Goal: Information Seeking & Learning: Learn about a topic

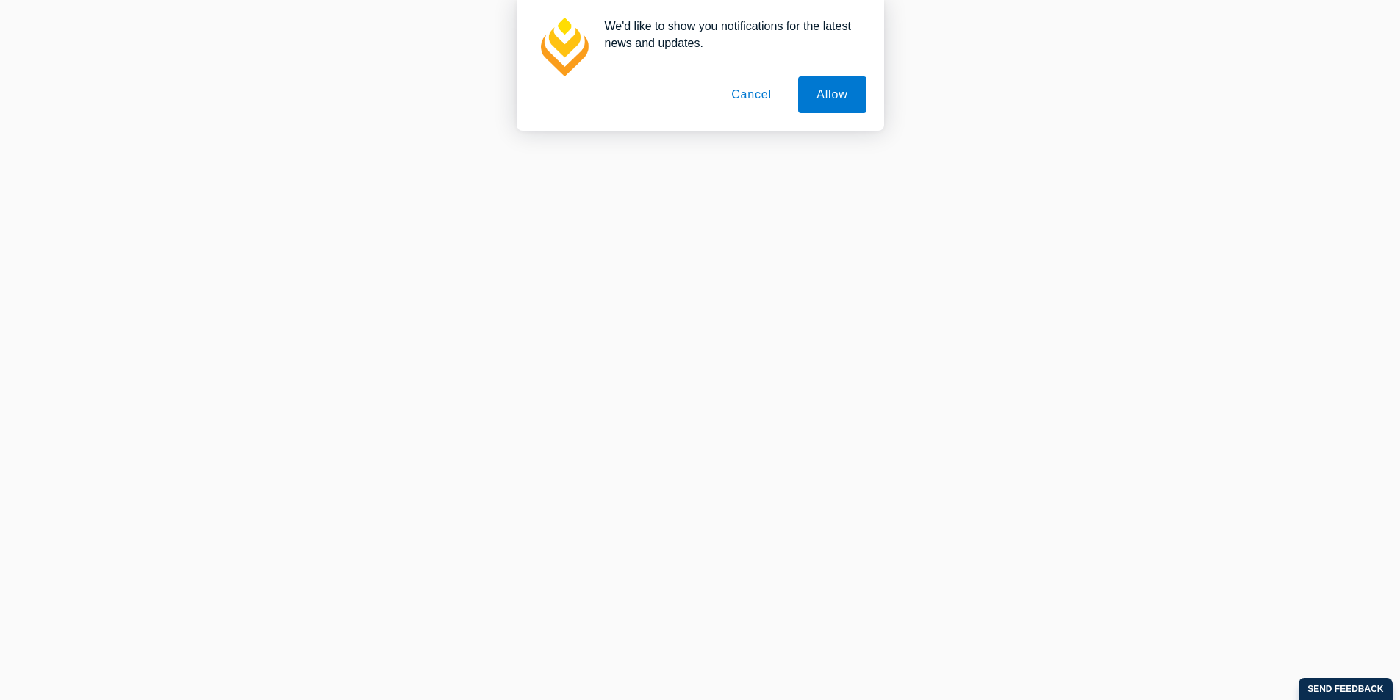
click at [774, 89] on button "Cancel" at bounding box center [751, 94] width 77 height 37
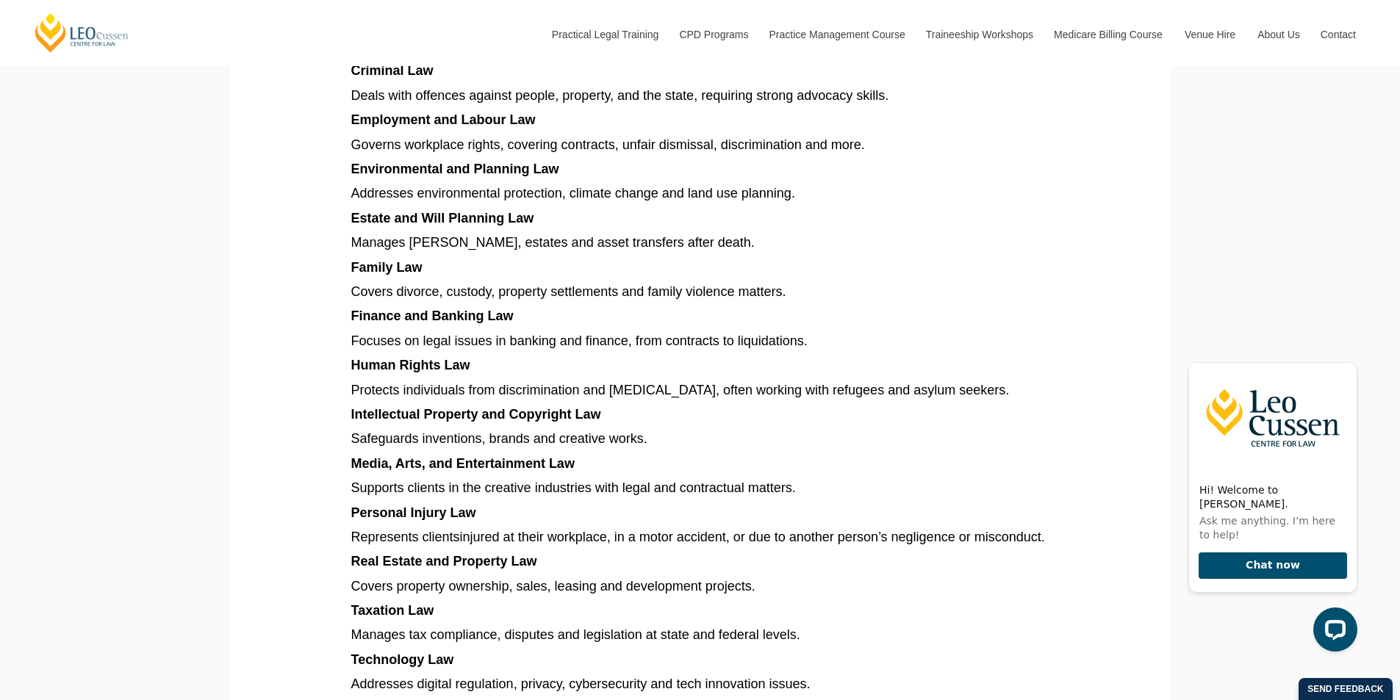
scroll to position [1250, 0]
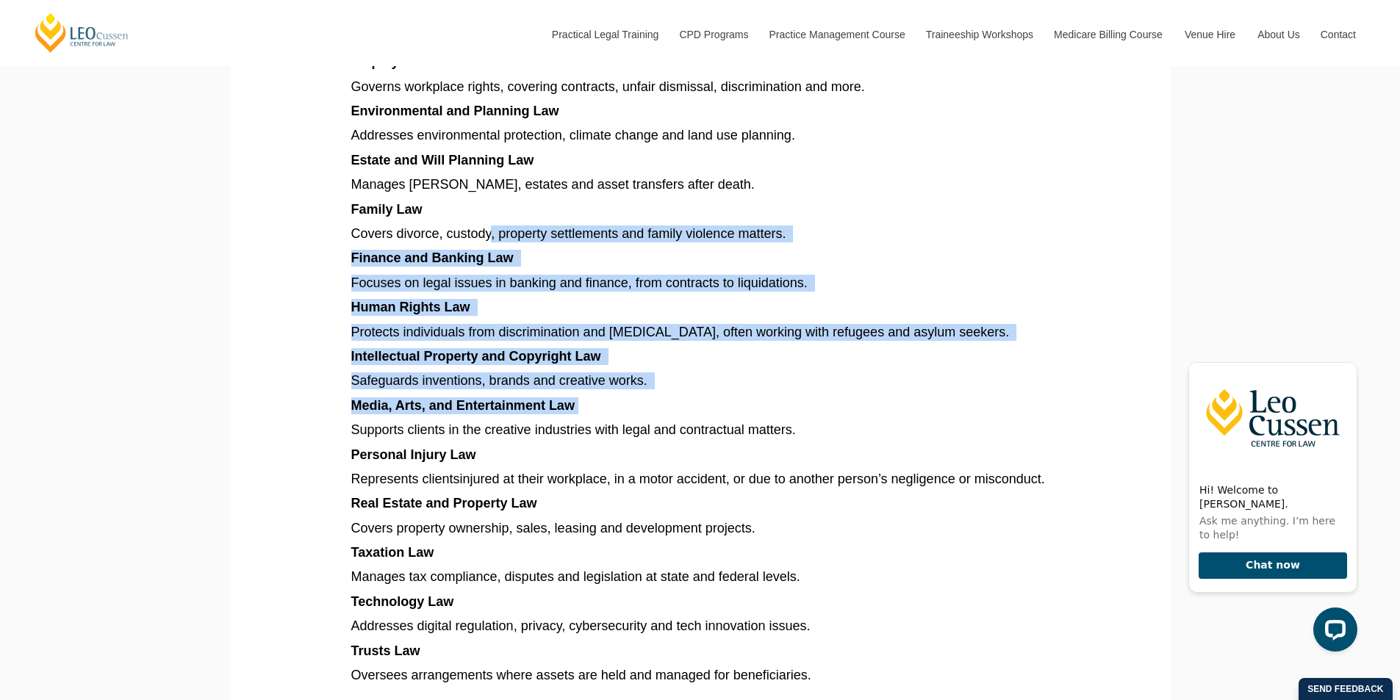
drag, startPoint x: 492, startPoint y: 235, endPoint x: 617, endPoint y: 400, distance: 206.7
click at [608, 404] on article "Explore different types of law in Australia, from criminal and family to corpor…" at bounding box center [700, 79] width 698 height 1896
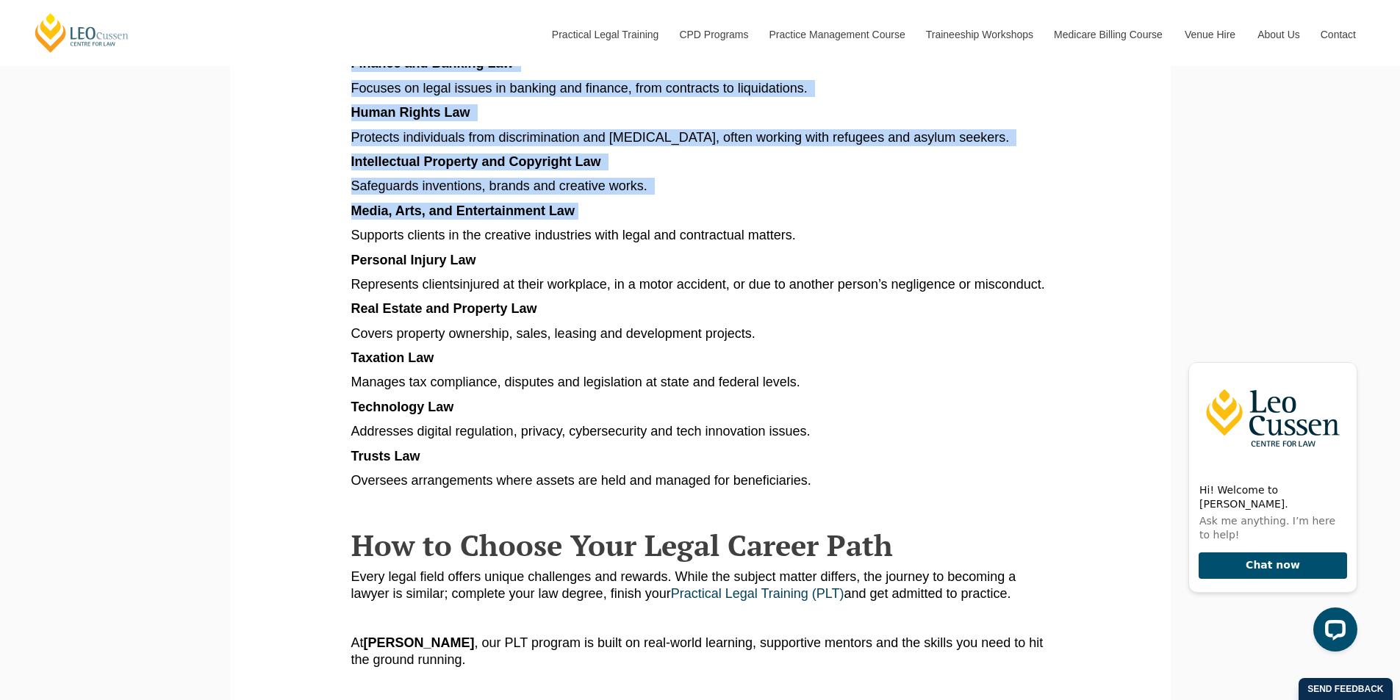
scroll to position [1470, 0]
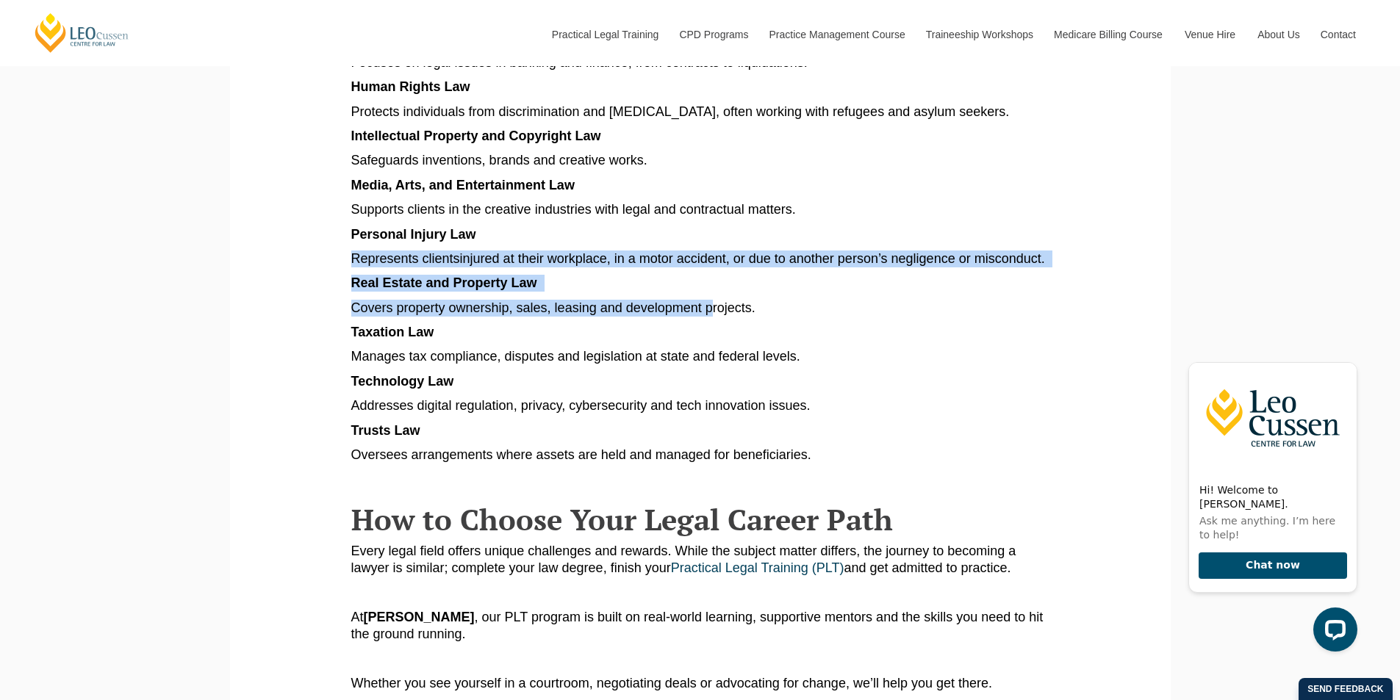
drag, startPoint x: 502, startPoint y: 229, endPoint x: 709, endPoint y: 321, distance: 227.0
click at [709, 315] on span "Covers property ownership, sales, leasing and development projects." at bounding box center [553, 308] width 404 height 15
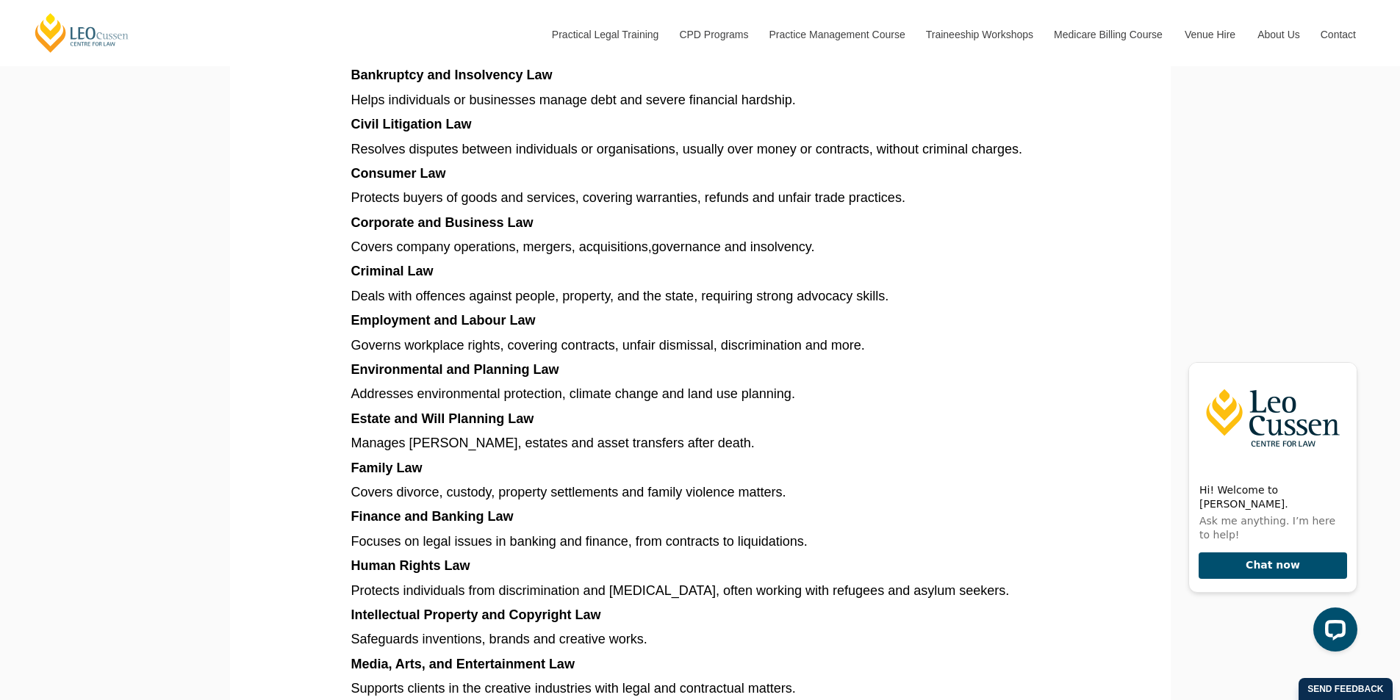
scroll to position [956, 0]
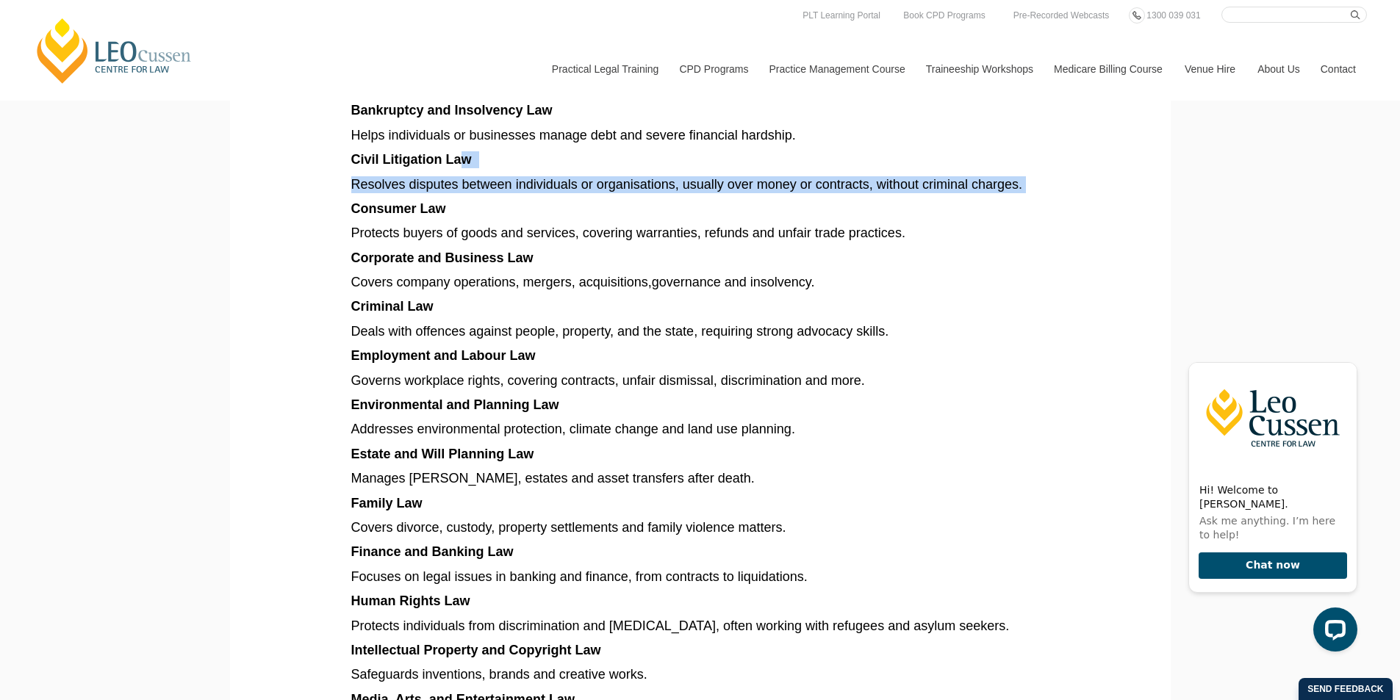
drag, startPoint x: 478, startPoint y: 165, endPoint x: 685, endPoint y: 231, distance: 216.9
click at [1006, 190] on article "Explore different types of law in Australia, from criminal and family to corpor…" at bounding box center [700, 373] width 698 height 1896
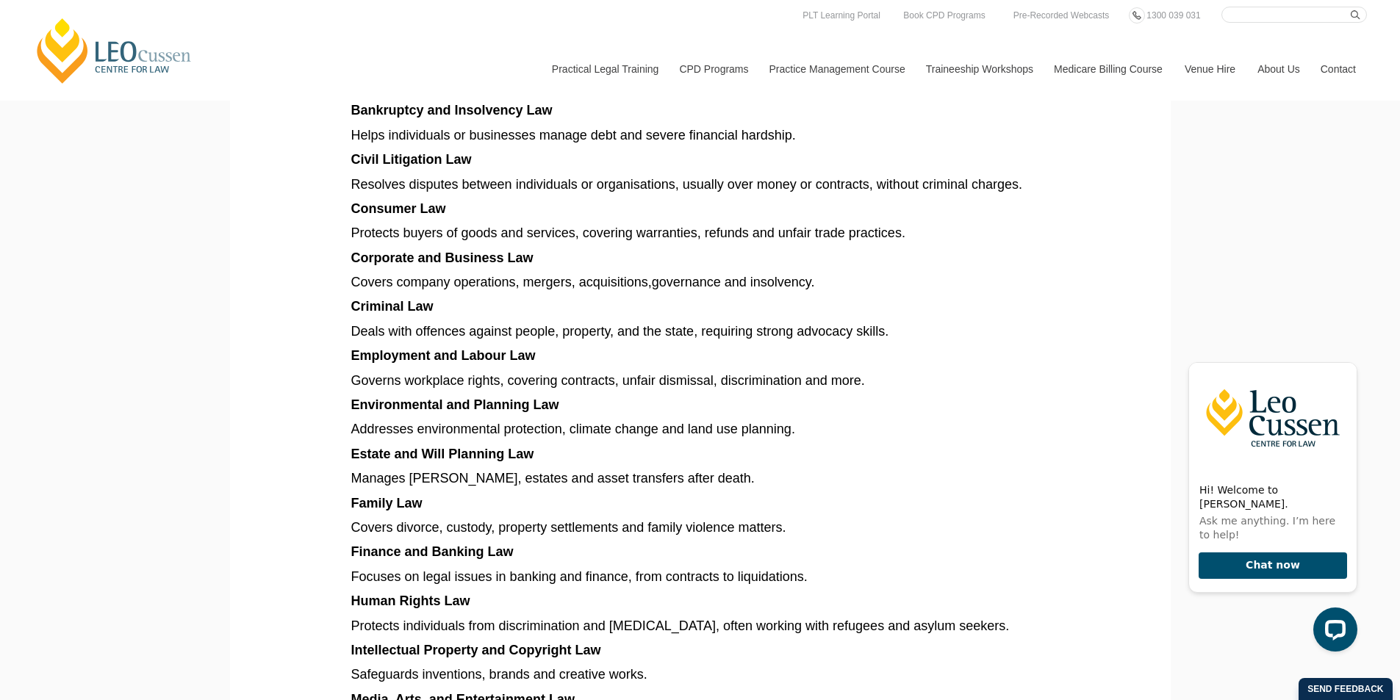
click at [568, 222] on article "Explore different types of law in Australia, from criminal and family to corpor…" at bounding box center [700, 373] width 698 height 1896
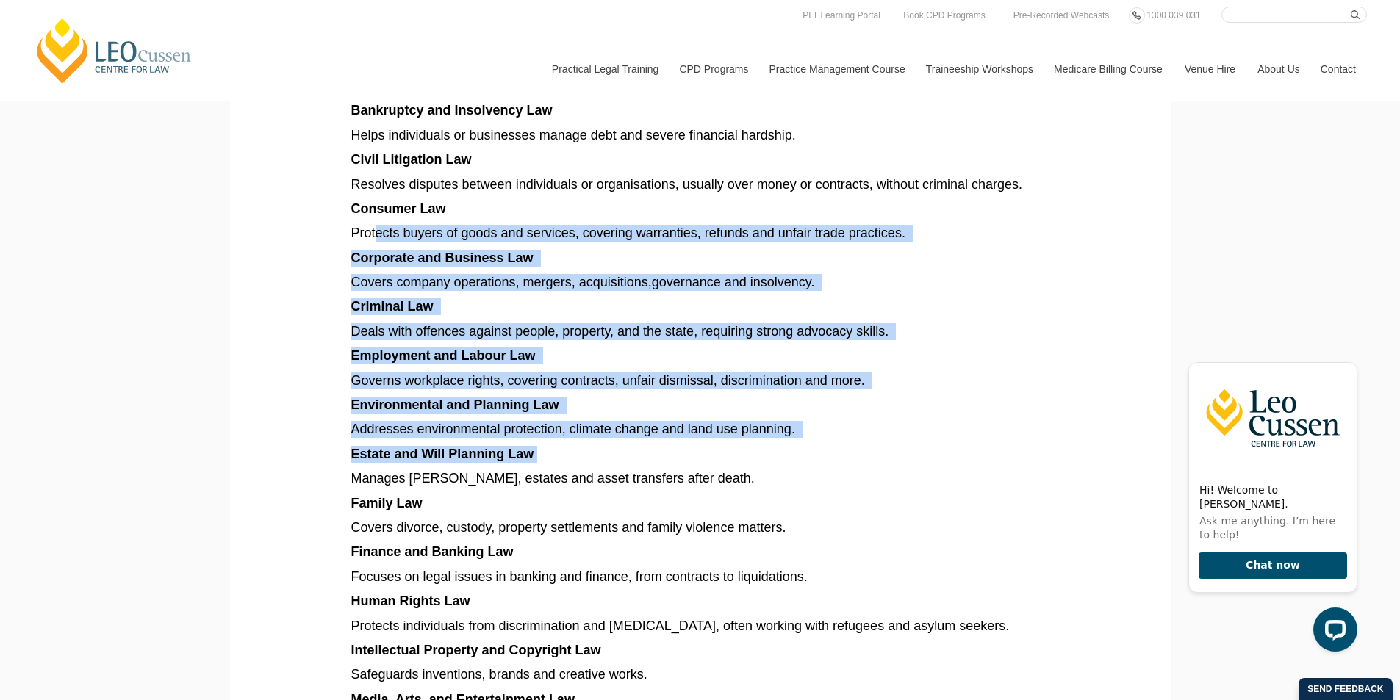
drag, startPoint x: 382, startPoint y: 223, endPoint x: 717, endPoint y: 458, distance: 409.5
click at [730, 459] on article "Explore different types of law in Australia, from criminal and family to corpor…" at bounding box center [700, 373] width 698 height 1896
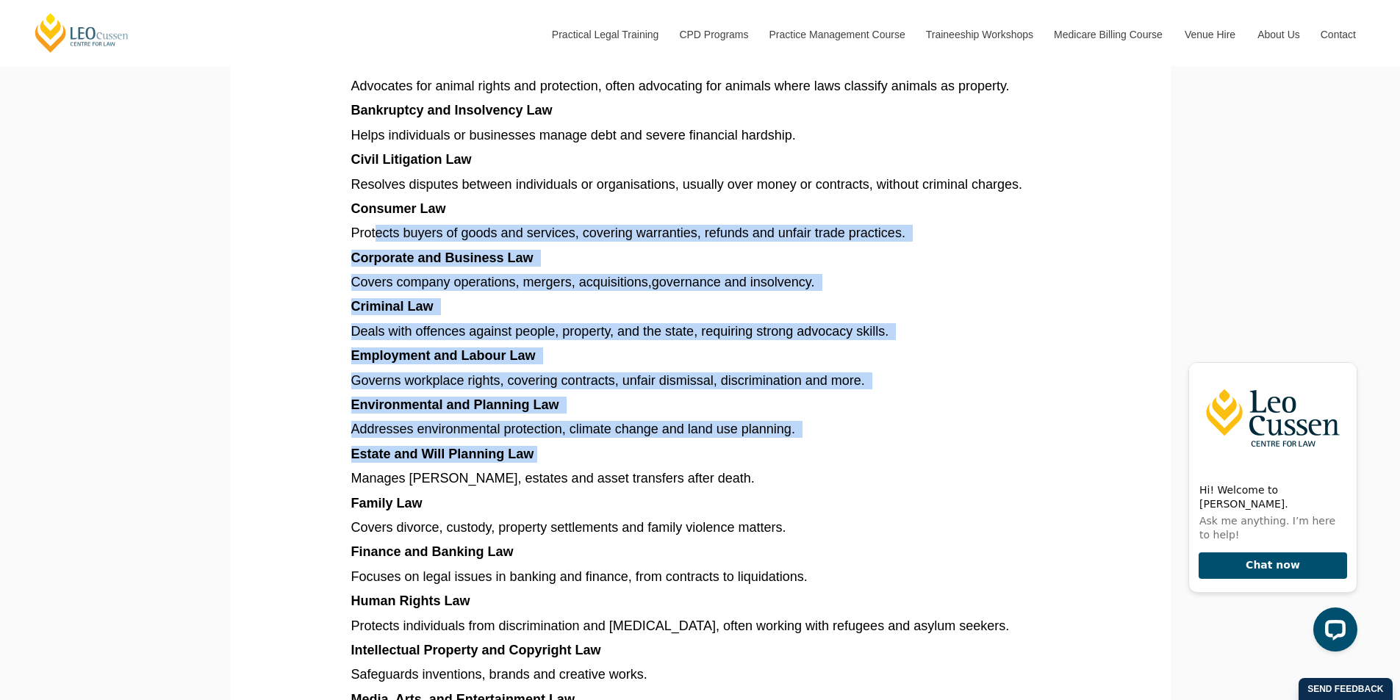
scroll to position [1176, 0]
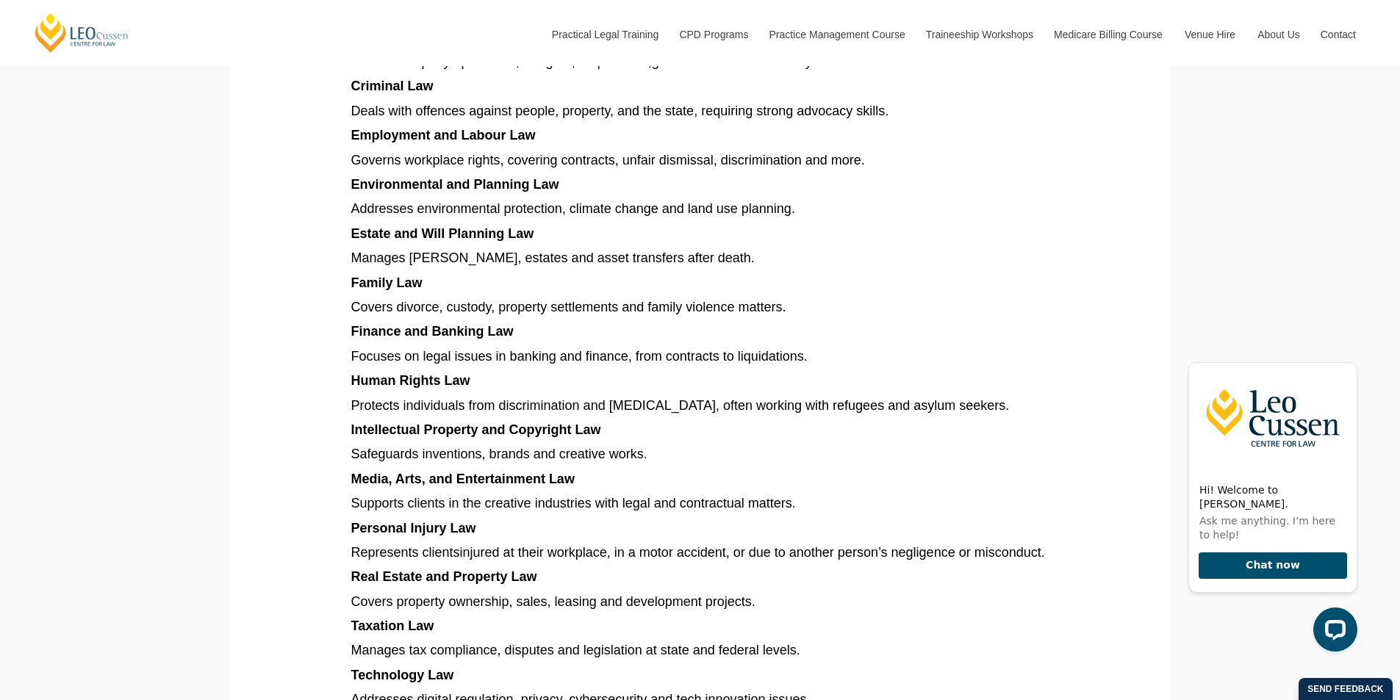
click at [700, 250] on article "Explore different types of law in Australia, from criminal and family to corpor…" at bounding box center [700, 153] width 698 height 1896
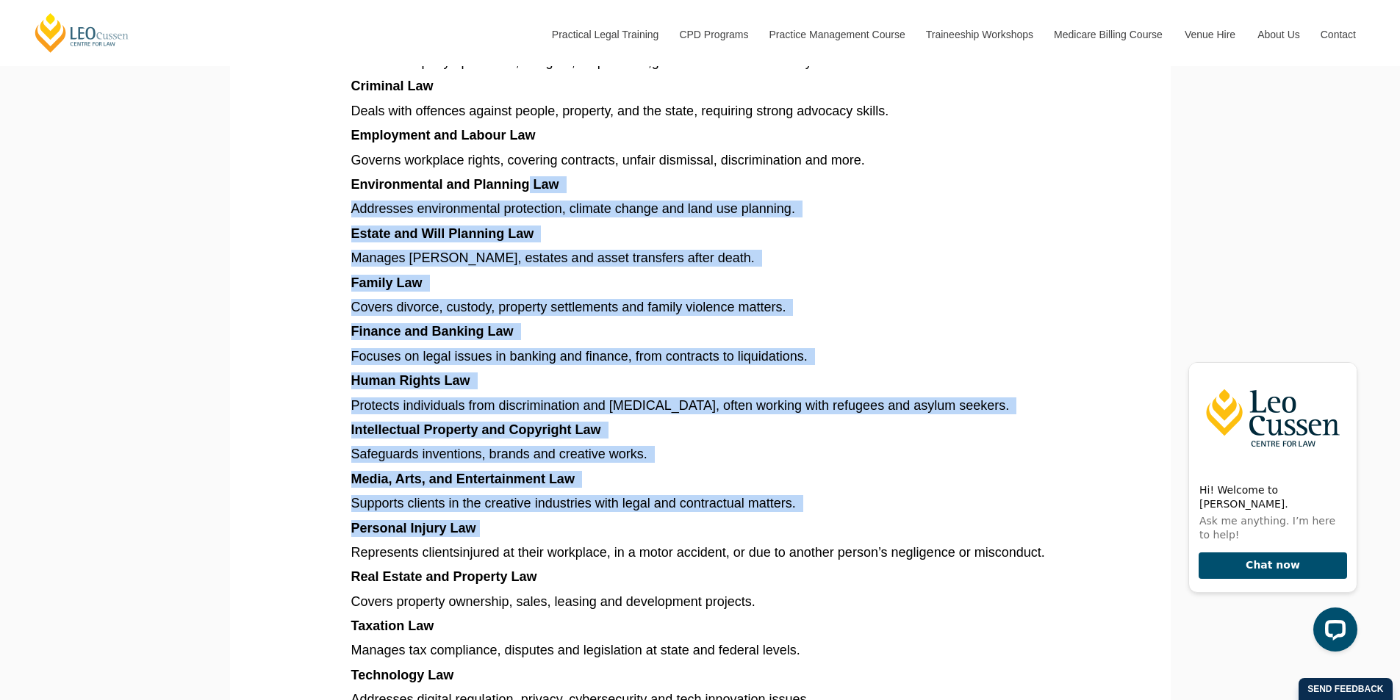
drag, startPoint x: 529, startPoint y: 174, endPoint x: 842, endPoint y: 520, distance: 466.2
click at [848, 527] on article "Explore different types of law in Australia, from criminal and family to corpor…" at bounding box center [700, 153] width 698 height 1896
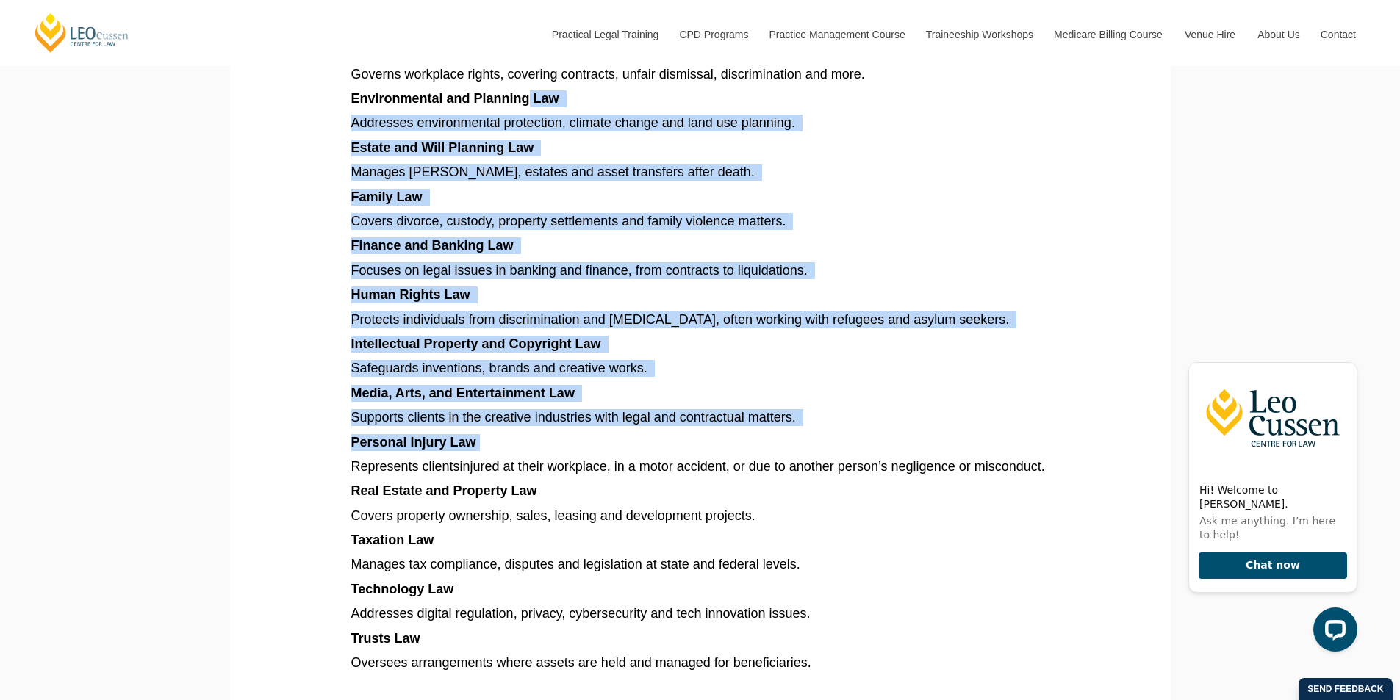
scroll to position [1397, 0]
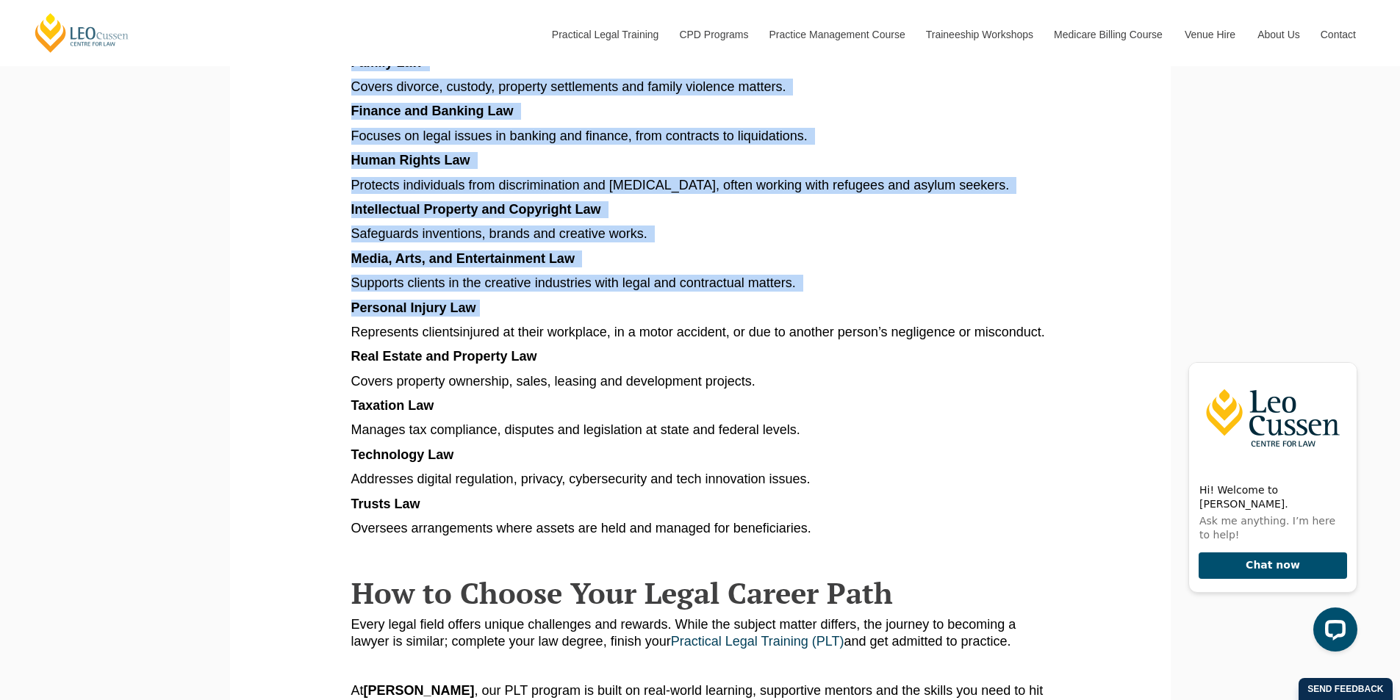
click at [720, 234] on p "Safeguards inventions, brands and creative works." at bounding box center [700, 234] width 698 height 17
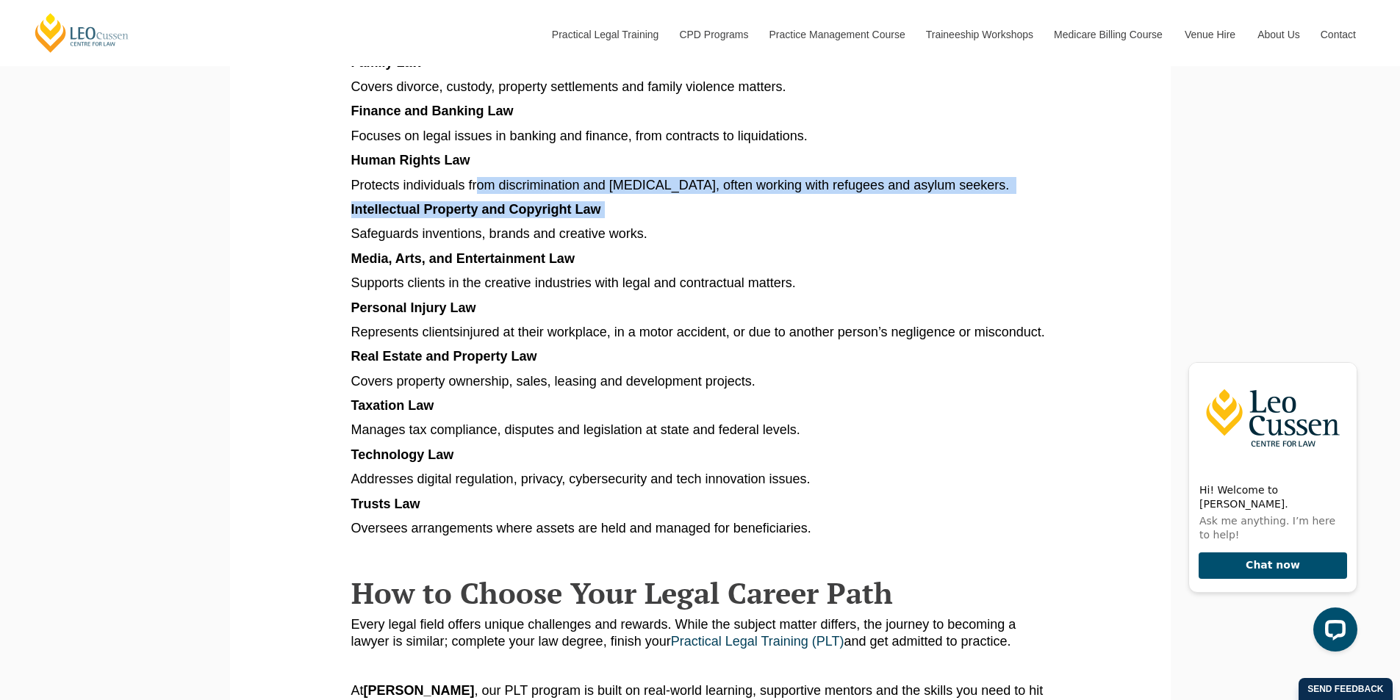
drag, startPoint x: 491, startPoint y: 209, endPoint x: 947, endPoint y: 201, distance: 455.8
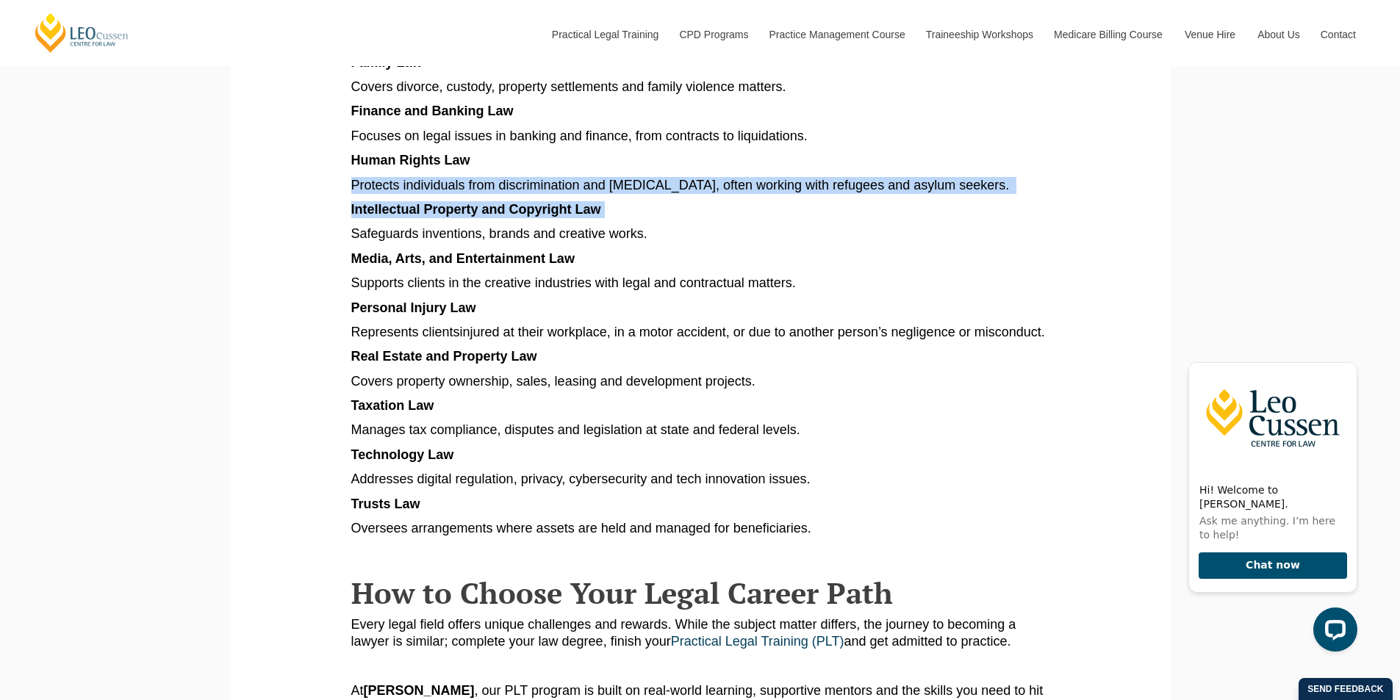
drag, startPoint x: 684, startPoint y: 151, endPoint x: 697, endPoint y: 209, distance: 59.4
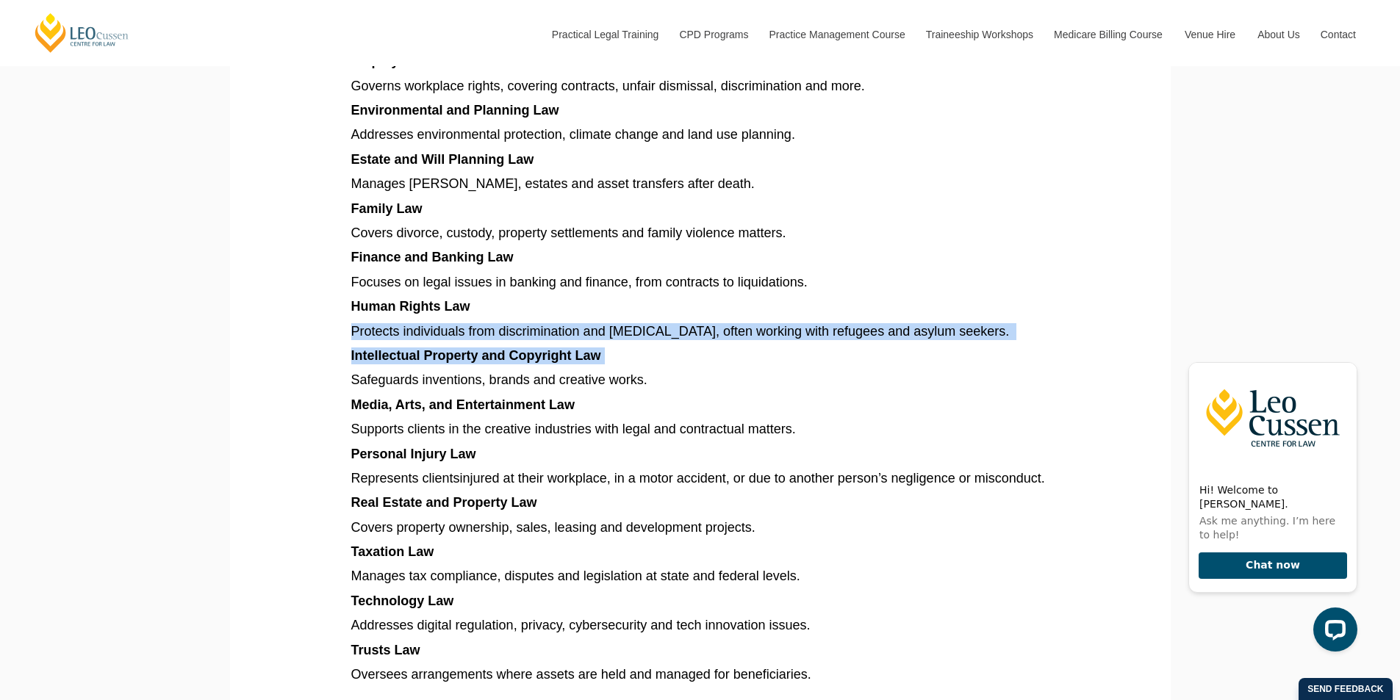
scroll to position [1250, 0]
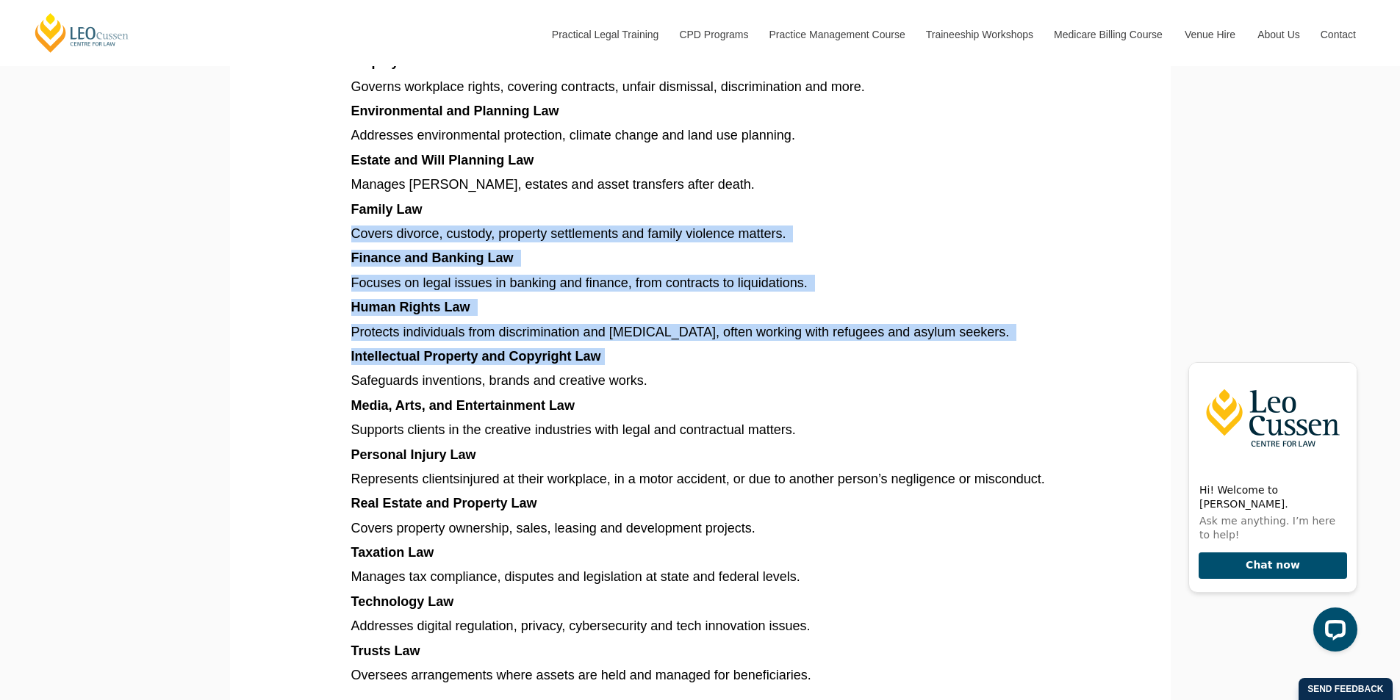
drag, startPoint x: 451, startPoint y: 214, endPoint x: 936, endPoint y: 345, distance: 502.6
click at [936, 345] on article "Explore different types of law in Australia, from criminal and family to corpor…" at bounding box center [700, 79] width 698 height 1896
